Goal: Task Accomplishment & Management: Manage account settings

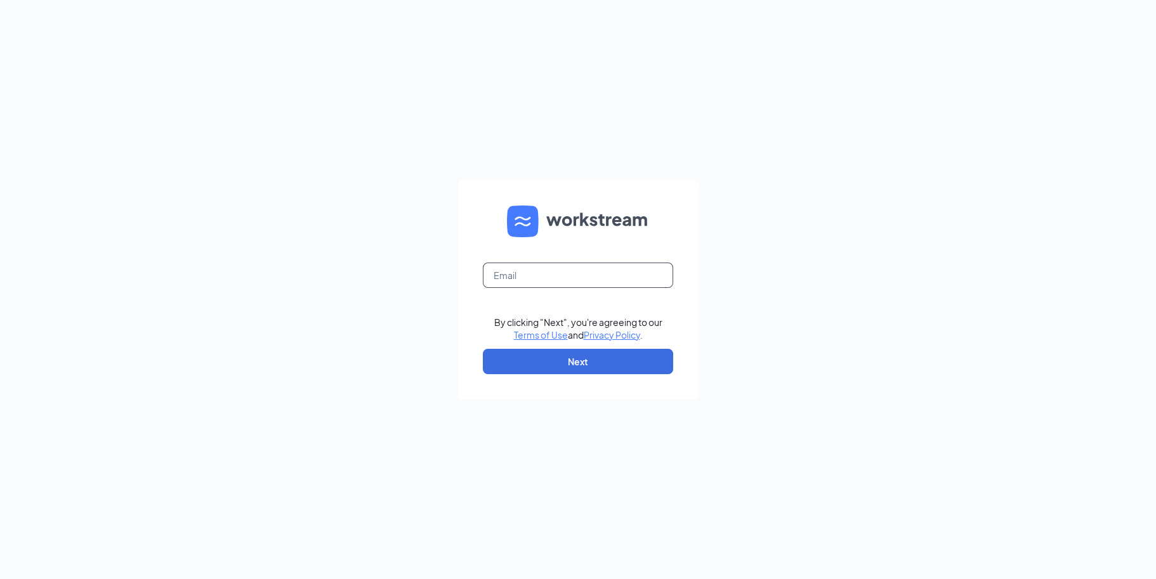
click at [563, 274] on input "text" at bounding box center [578, 275] width 190 height 25
type input "mhilpert@concordei.com"
click at [569, 368] on button "Next" at bounding box center [578, 361] width 190 height 25
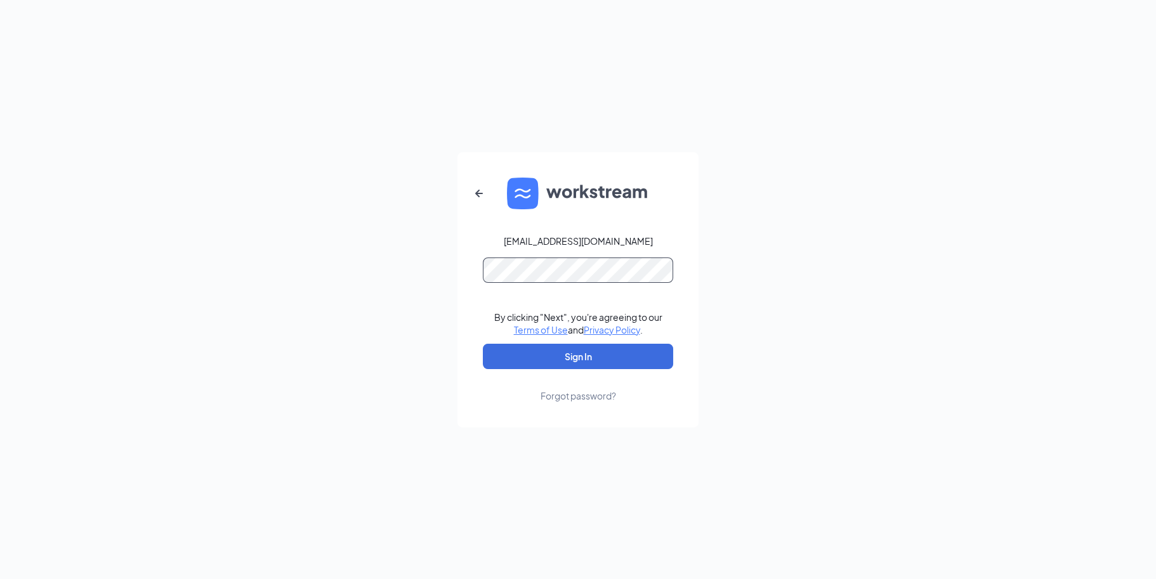
click at [483, 344] on button "Sign In" at bounding box center [578, 356] width 190 height 25
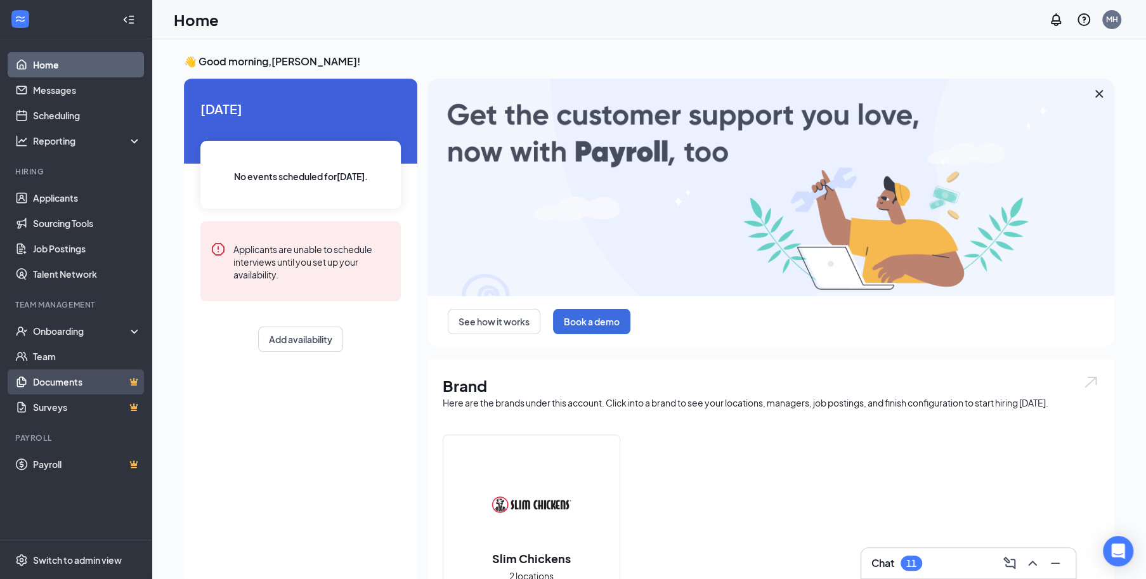
click at [65, 386] on link "Documents" at bounding box center [87, 381] width 108 height 25
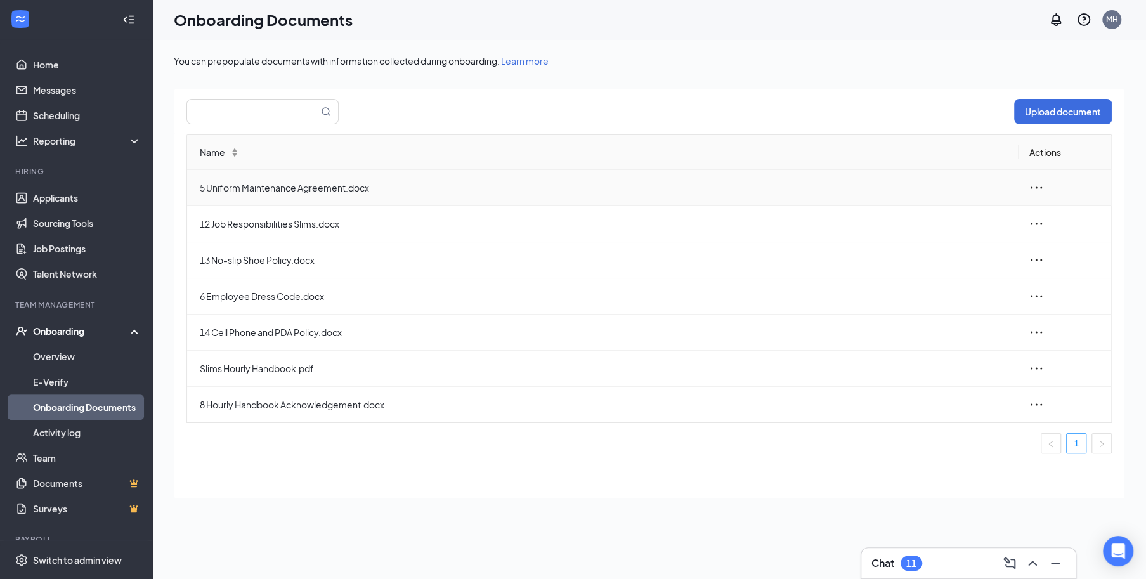
click at [1040, 188] on icon "ellipsis" at bounding box center [1036, 187] width 15 height 15
click at [628, 460] on div "Name Actions 5 Uniform Maintenance Agreement.docx 12 Job Responsibilities Slims…" at bounding box center [650, 298] width 926 height 329
click at [1033, 187] on icon "ellipsis" at bounding box center [1036, 187] width 15 height 15
click at [969, 215] on div "View and download" at bounding box center [968, 215] width 137 height 15
click at [1036, 299] on icon "ellipsis" at bounding box center [1036, 296] width 15 height 15
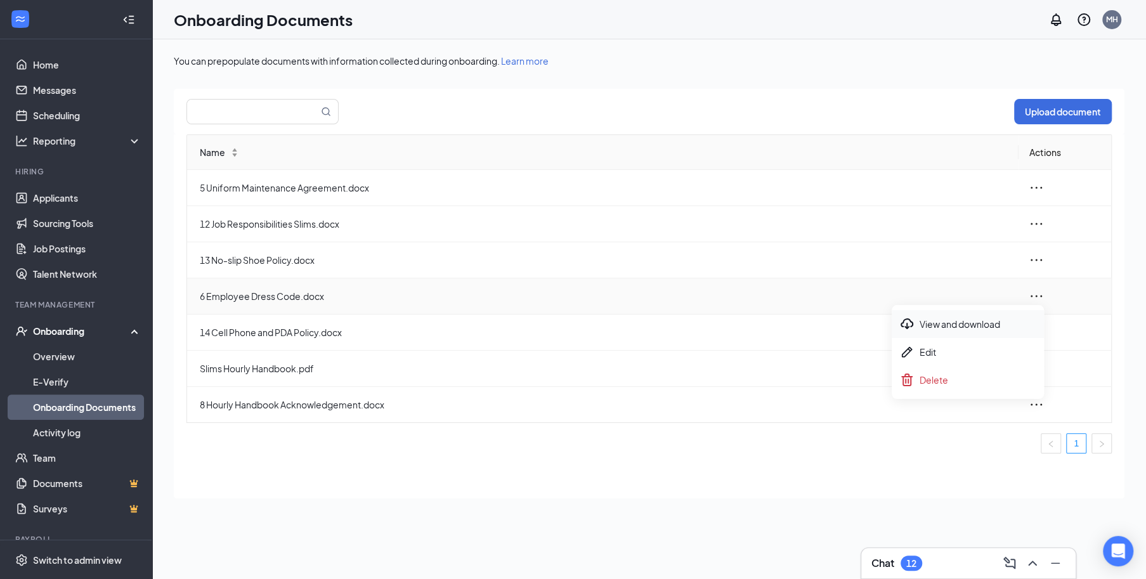
click at [984, 321] on div "View and download" at bounding box center [968, 324] width 137 height 15
click at [1034, 332] on icon "ellipsis" at bounding box center [1036, 332] width 15 height 15
click at [931, 389] on div "Edit" at bounding box center [968, 388] width 137 height 15
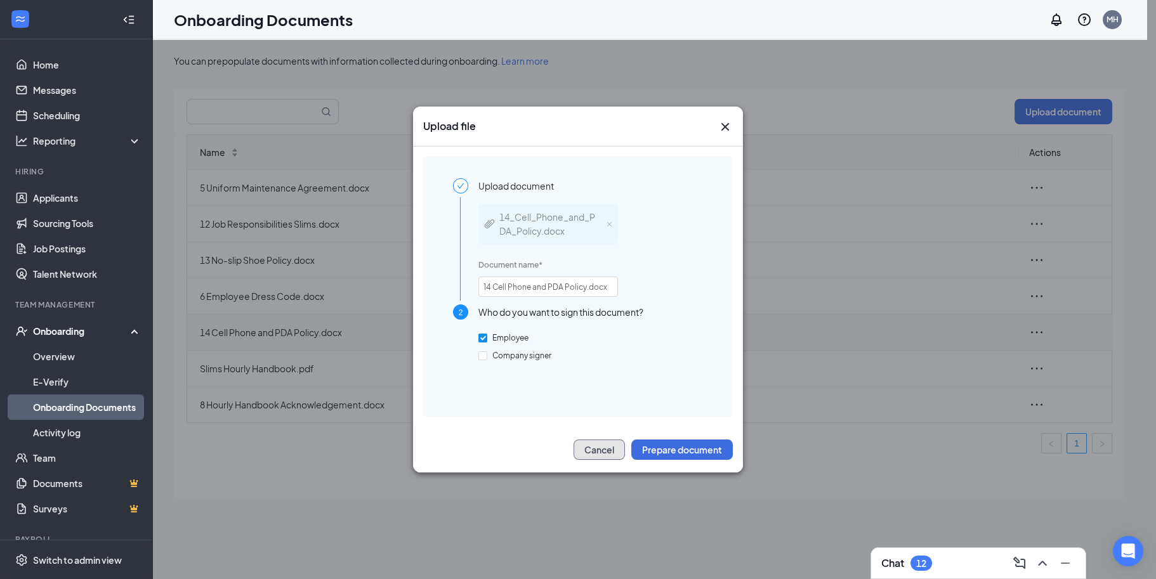
click at [608, 451] on button "Cancel" at bounding box center [598, 450] width 51 height 20
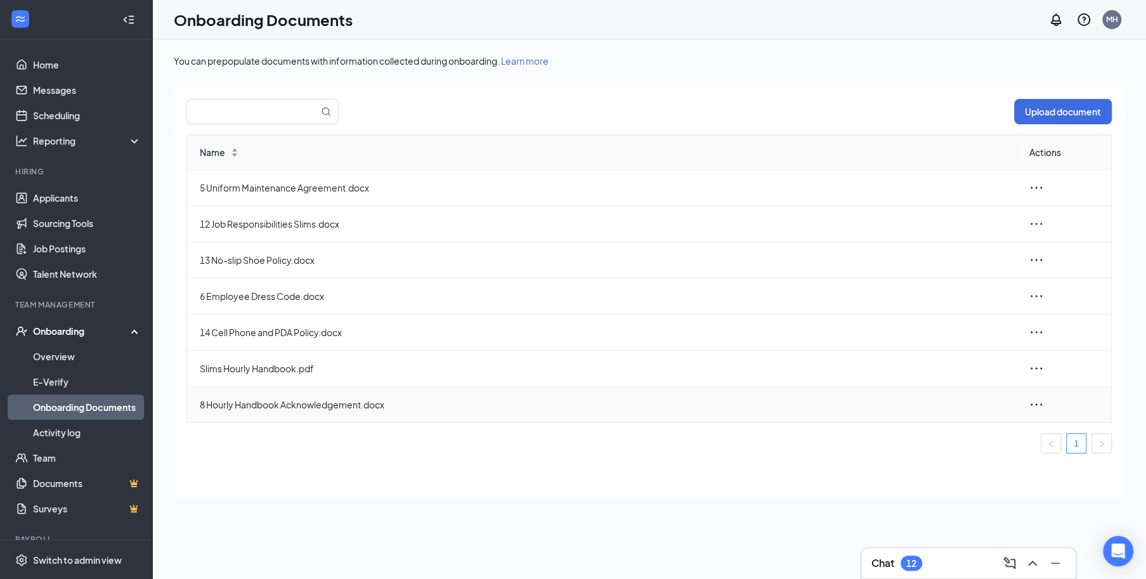
click at [1040, 405] on icon "ellipsis" at bounding box center [1036, 404] width 15 height 15
click at [945, 439] on div "View and download" at bounding box center [968, 432] width 137 height 15
click at [74, 357] on link "Overview" at bounding box center [87, 356] width 108 height 25
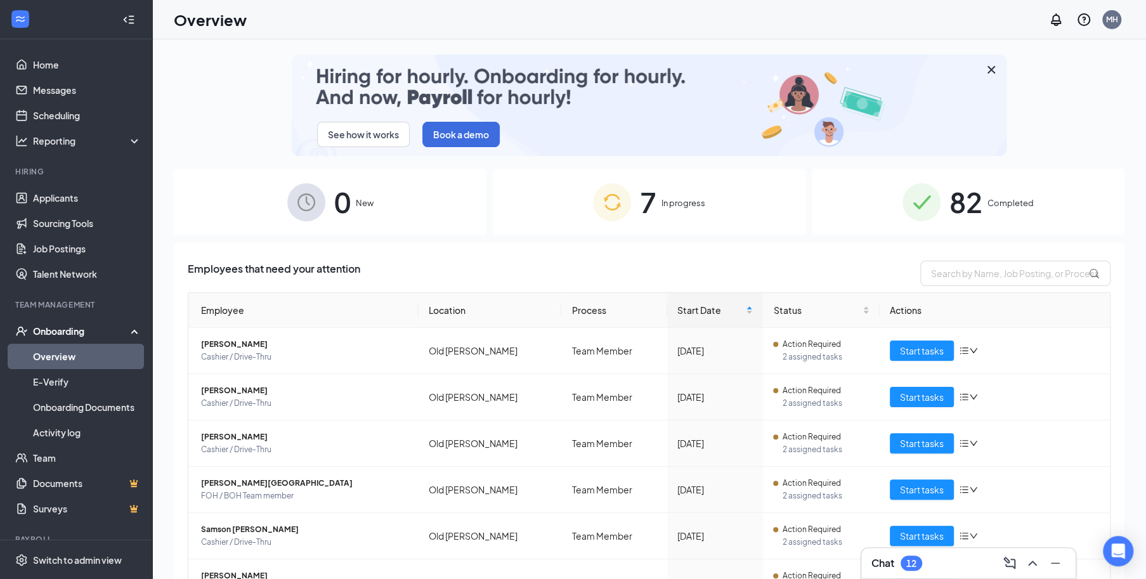
click at [857, 200] on div "82 Completed" at bounding box center [968, 202] width 313 height 67
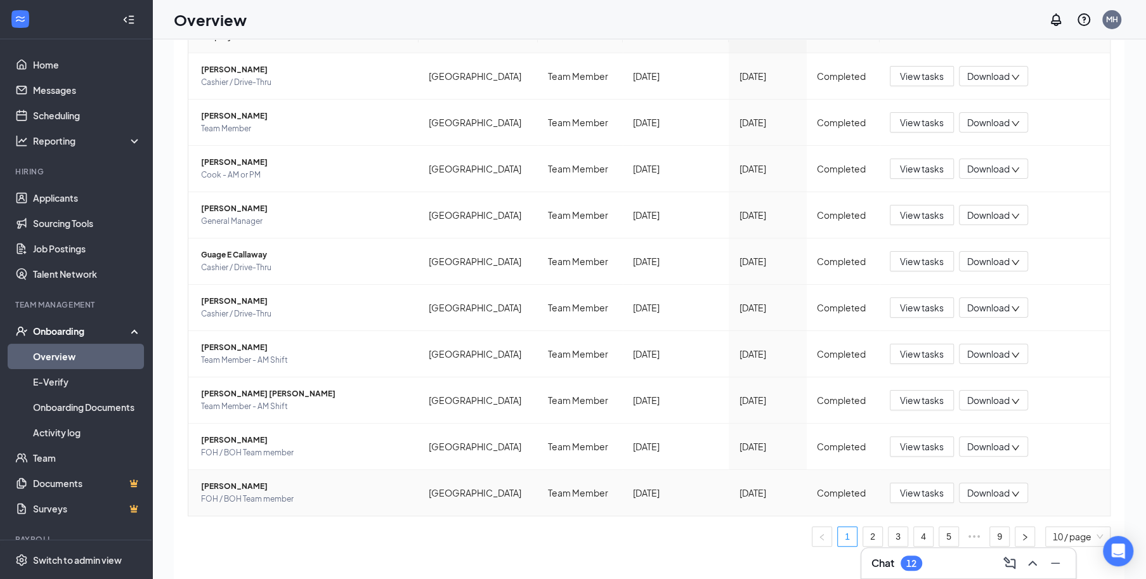
scroll to position [56, 0]
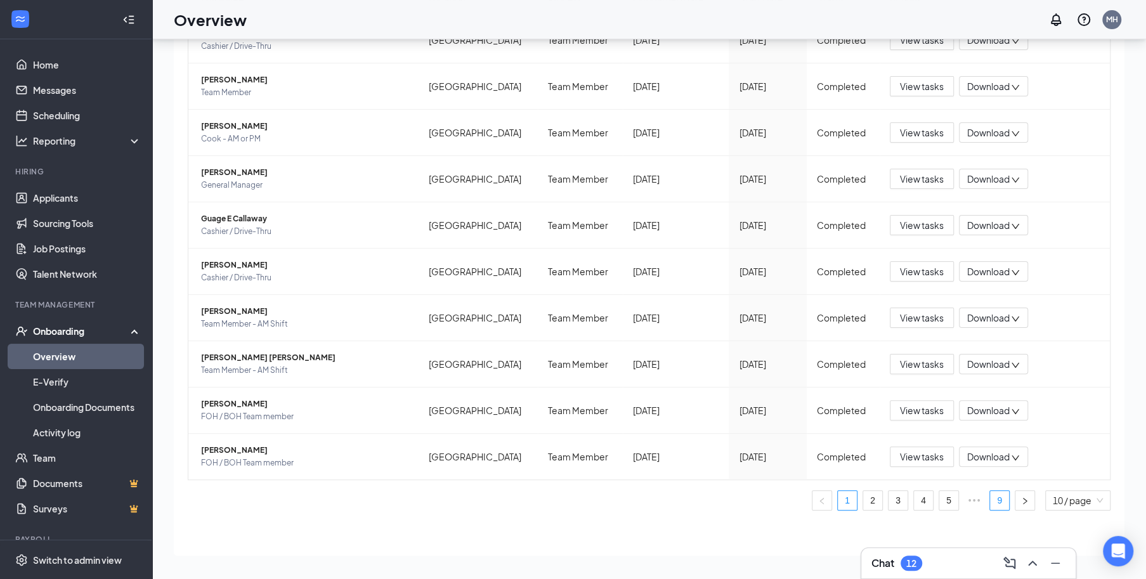
click at [990, 502] on link "9" at bounding box center [999, 500] width 19 height 19
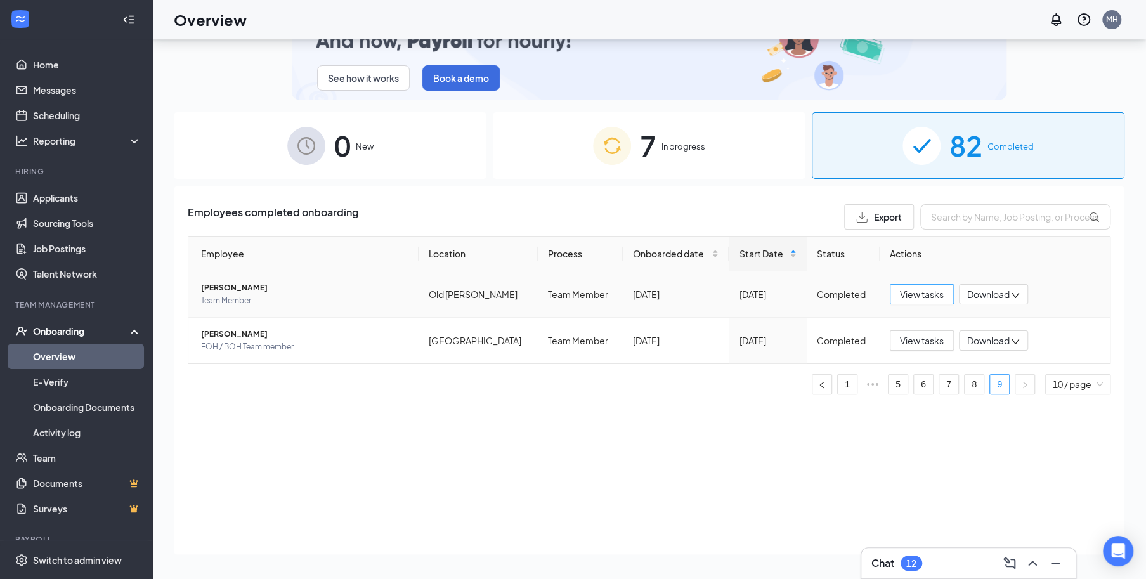
click at [909, 296] on span "View tasks" at bounding box center [922, 294] width 44 height 14
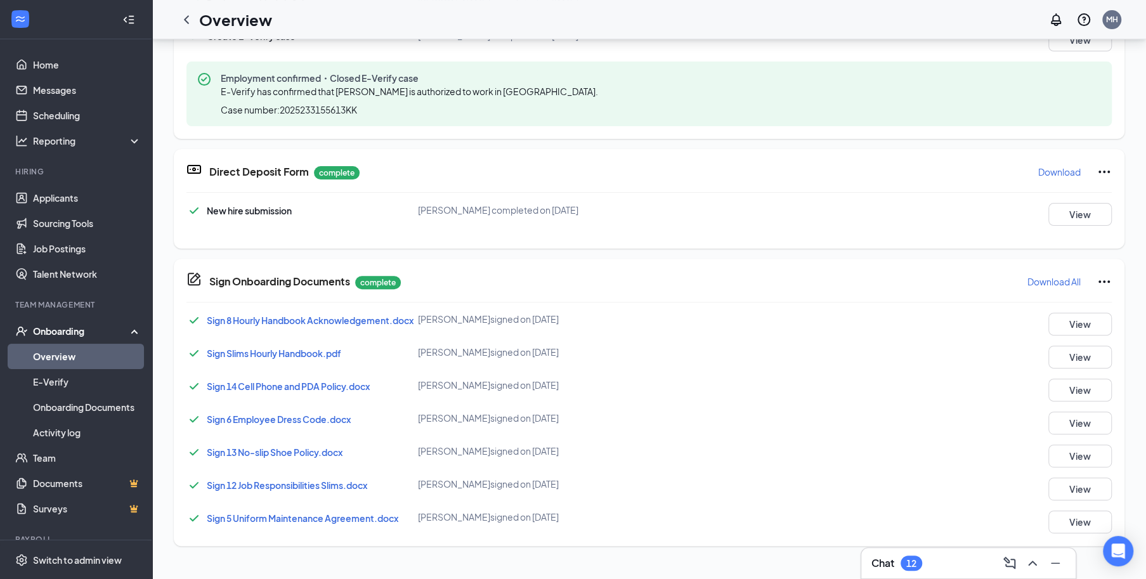
scroll to position [254, 0]
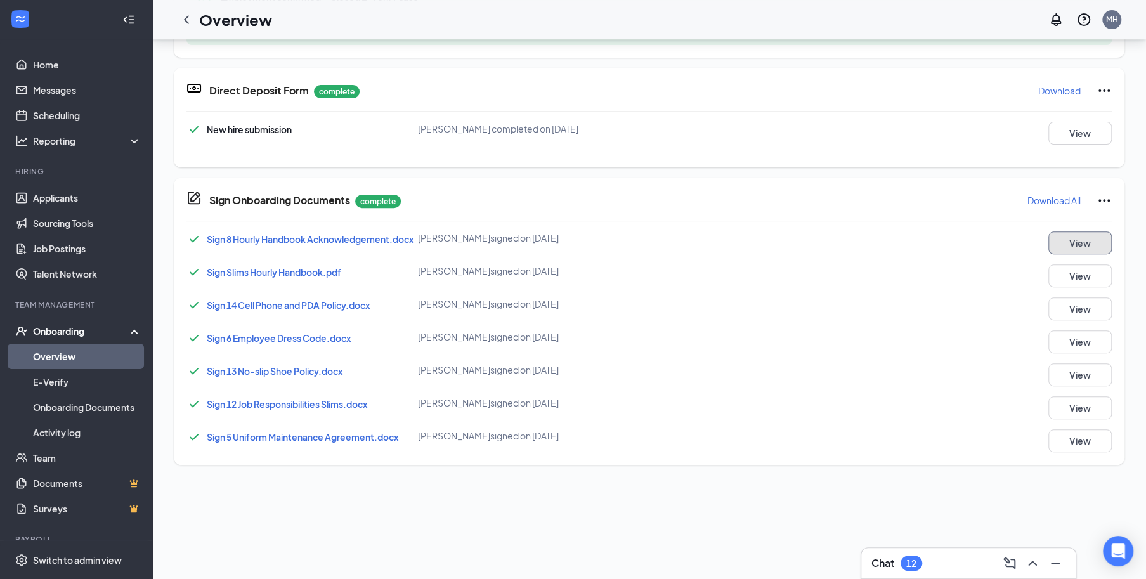
click at [1078, 247] on button "View" at bounding box center [1080, 243] width 63 height 23
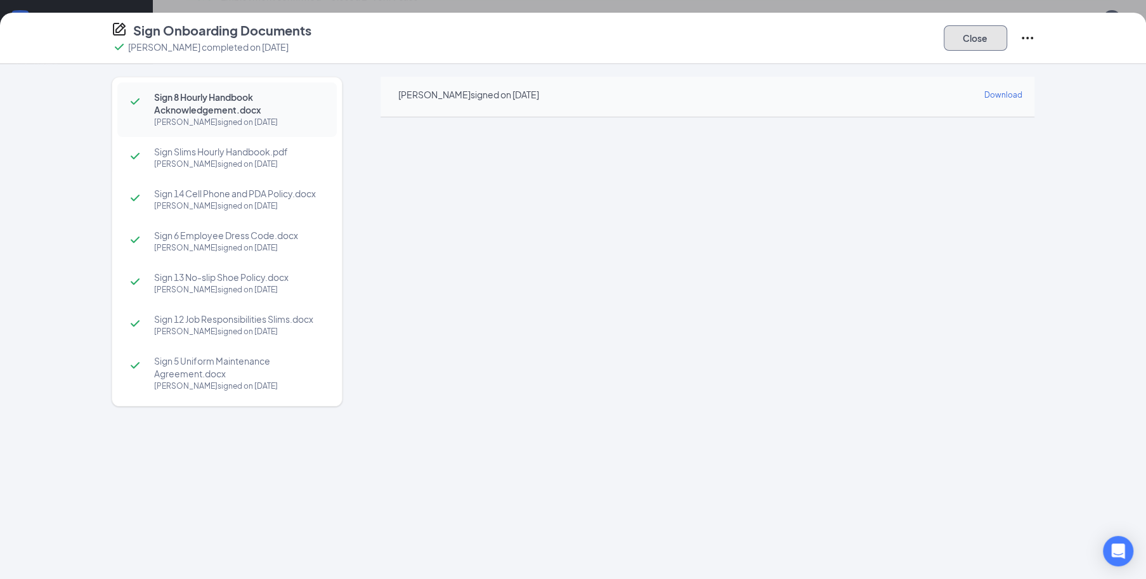
click at [985, 37] on button "Close" at bounding box center [975, 37] width 63 height 25
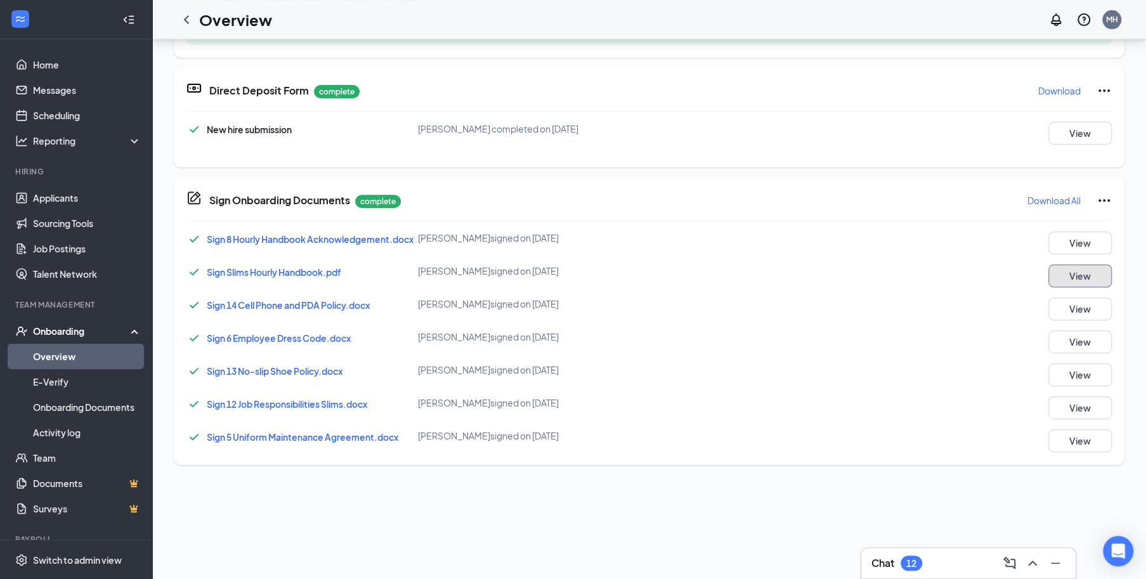
click at [1071, 283] on button "View" at bounding box center [1080, 276] width 63 height 23
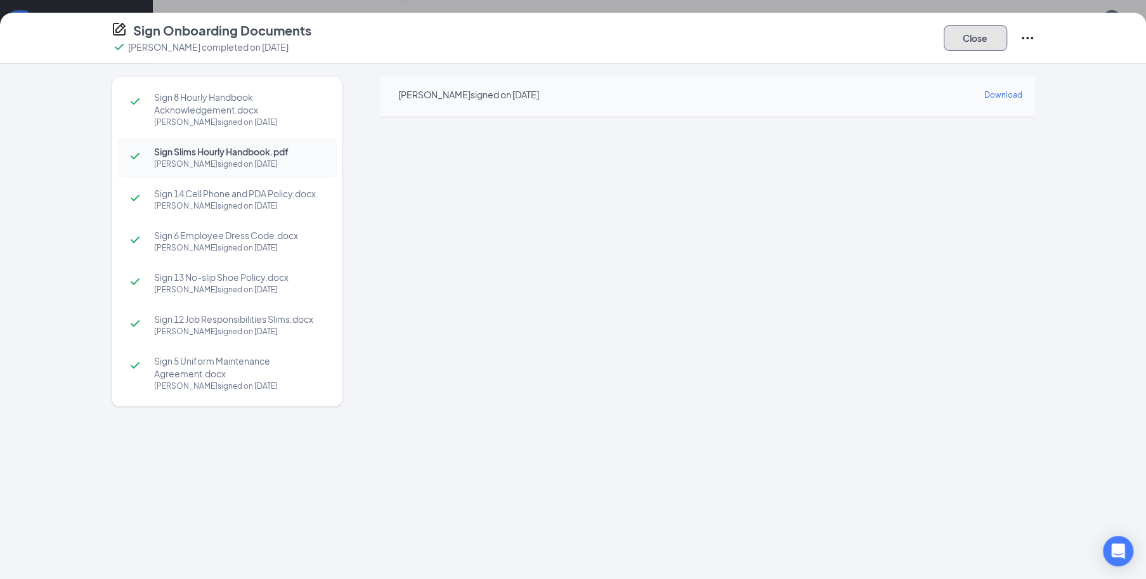
click at [992, 41] on button "Close" at bounding box center [975, 37] width 63 height 25
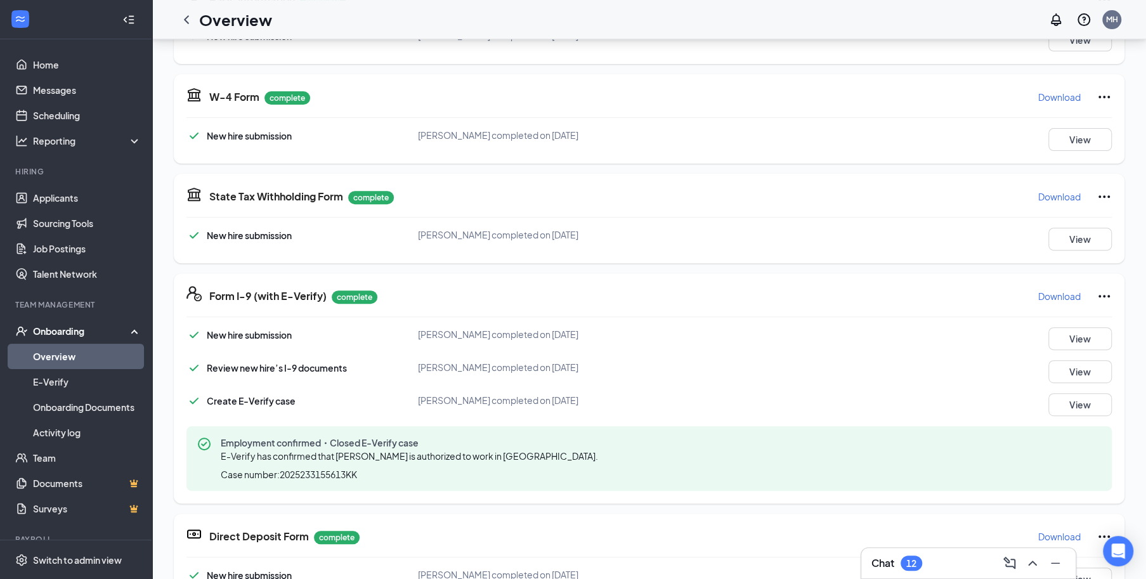
scroll to position [0, 0]
